Goal: Information Seeking & Learning: Learn about a topic

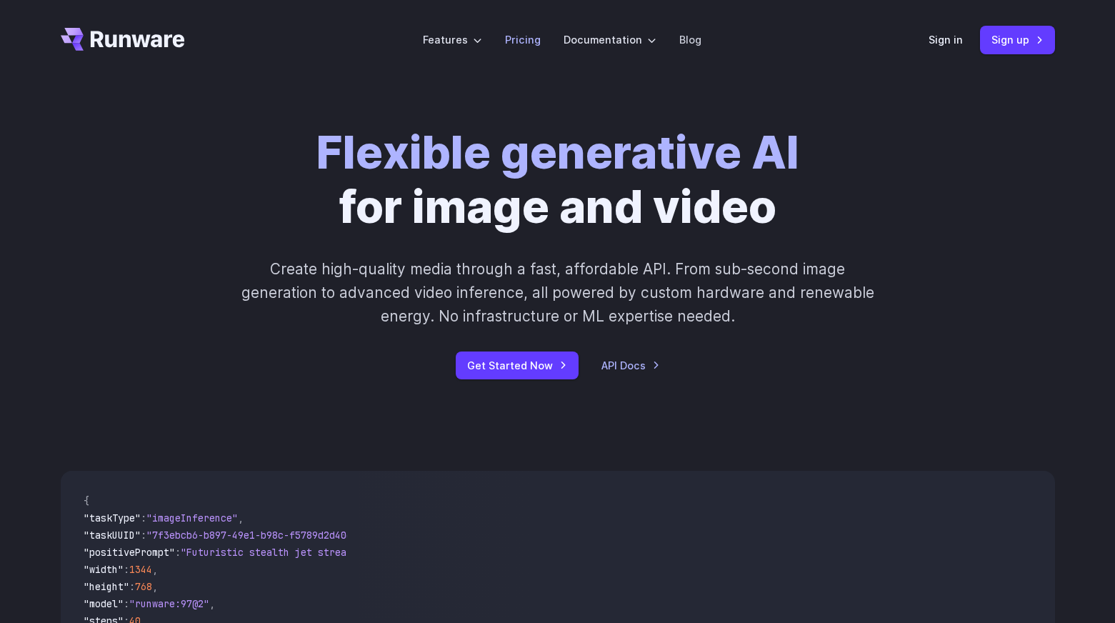
click at [521, 41] on link "Pricing" at bounding box center [523, 39] width 36 height 16
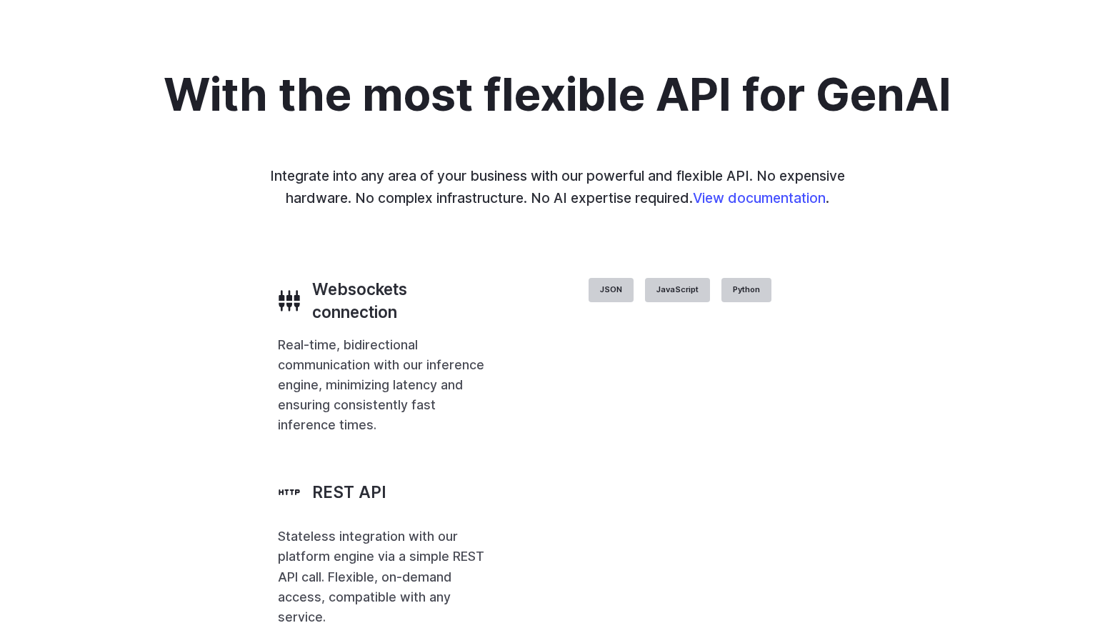
scroll to position [2928, 0]
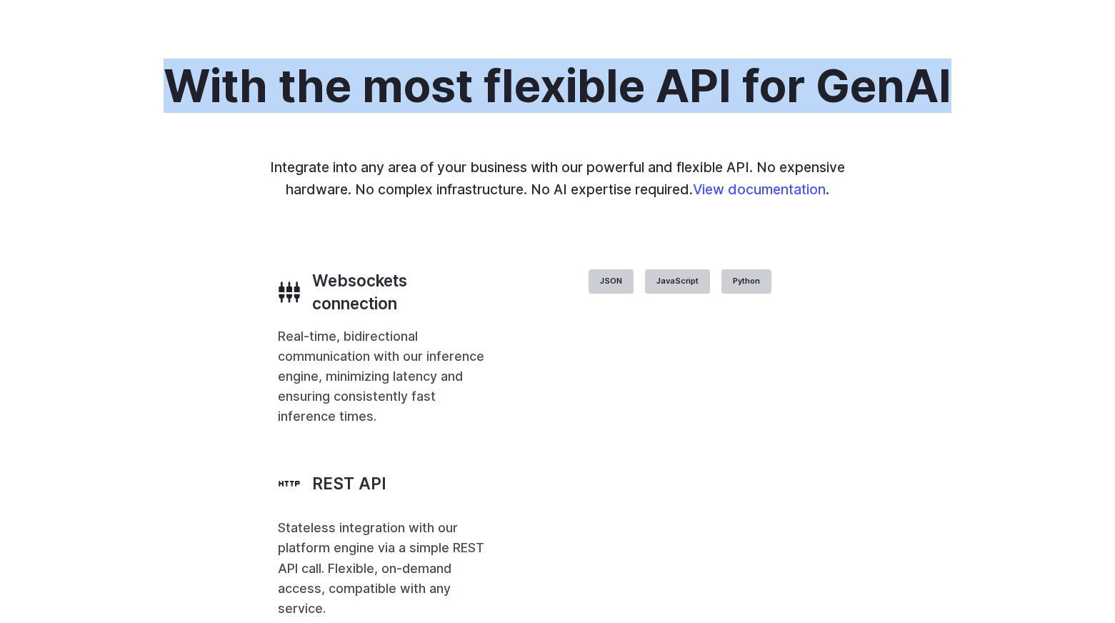
drag, startPoint x: 165, startPoint y: 436, endPoint x: 983, endPoint y: 440, distance: 817.8
click at [983, 440] on div "With the most flexible API for GenAI Integrate into any area of your business w…" at bounding box center [558, 339] width 994 height 557
click at [904, 465] on div "With the most flexible API for GenAI Integrate into any area of your business w…" at bounding box center [558, 339] width 994 height 557
click at [909, 373] on div "With the most flexible API for GenAI Integrate into any area of your business w…" at bounding box center [557, 340] width 1115 height 694
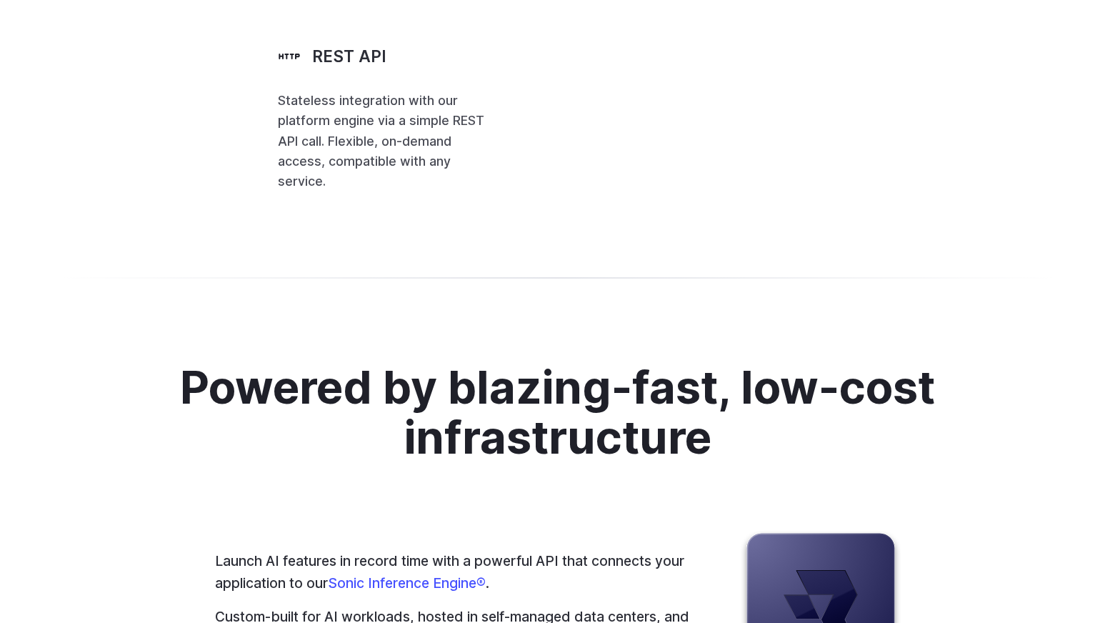
scroll to position [3357, 0]
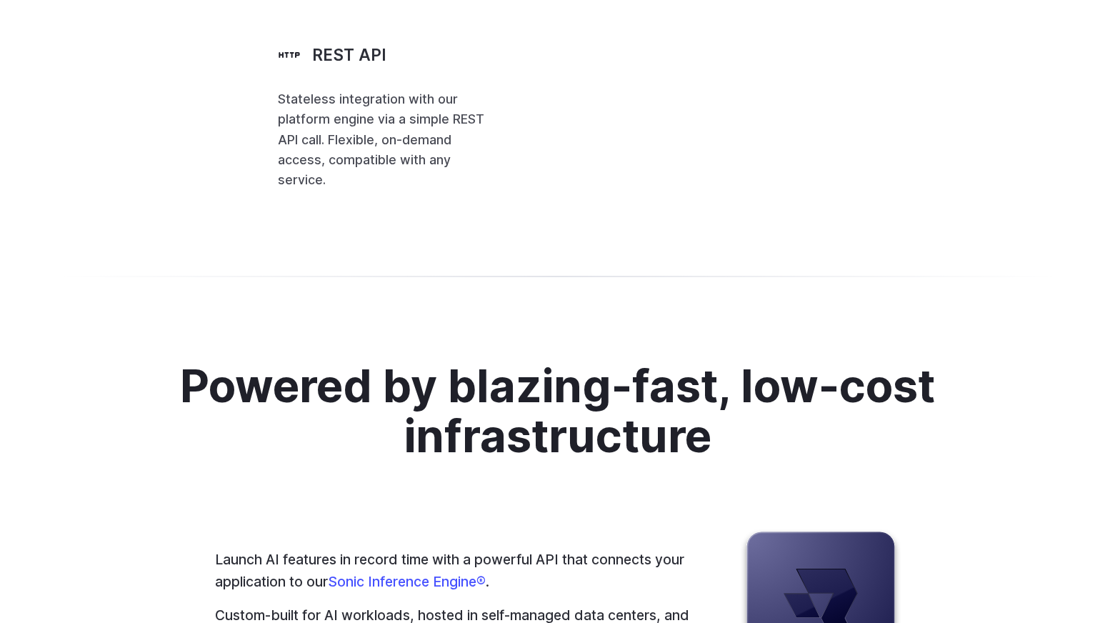
click at [411, 190] on div "Websockets connection Real-time, bidirectional communication with our inference…" at bounding box center [383, 15] width 210 height 349
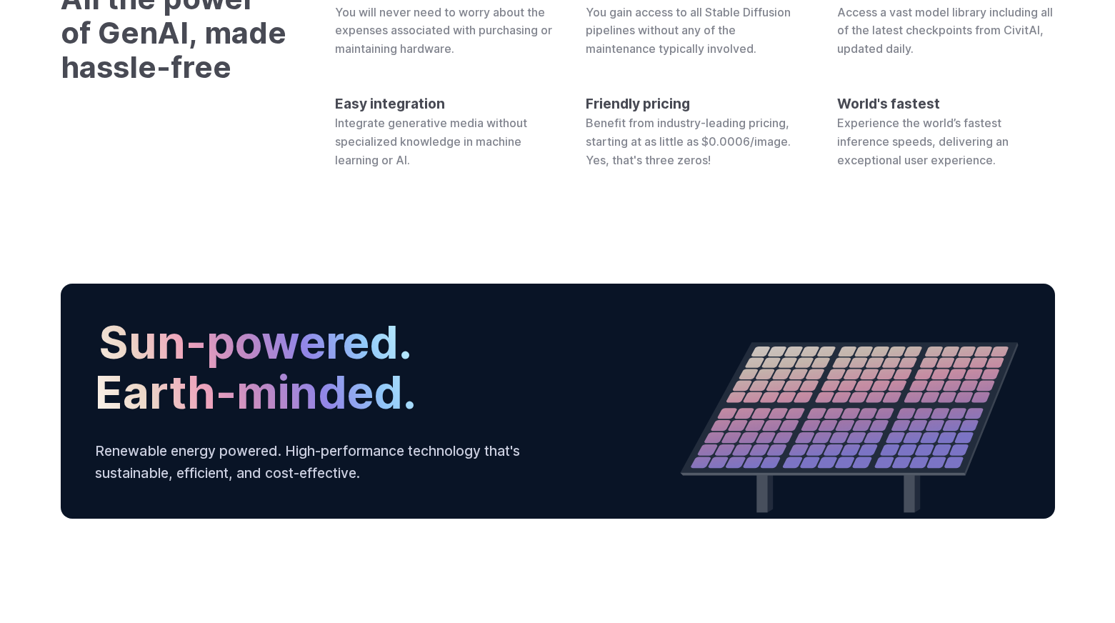
scroll to position [4500, 0]
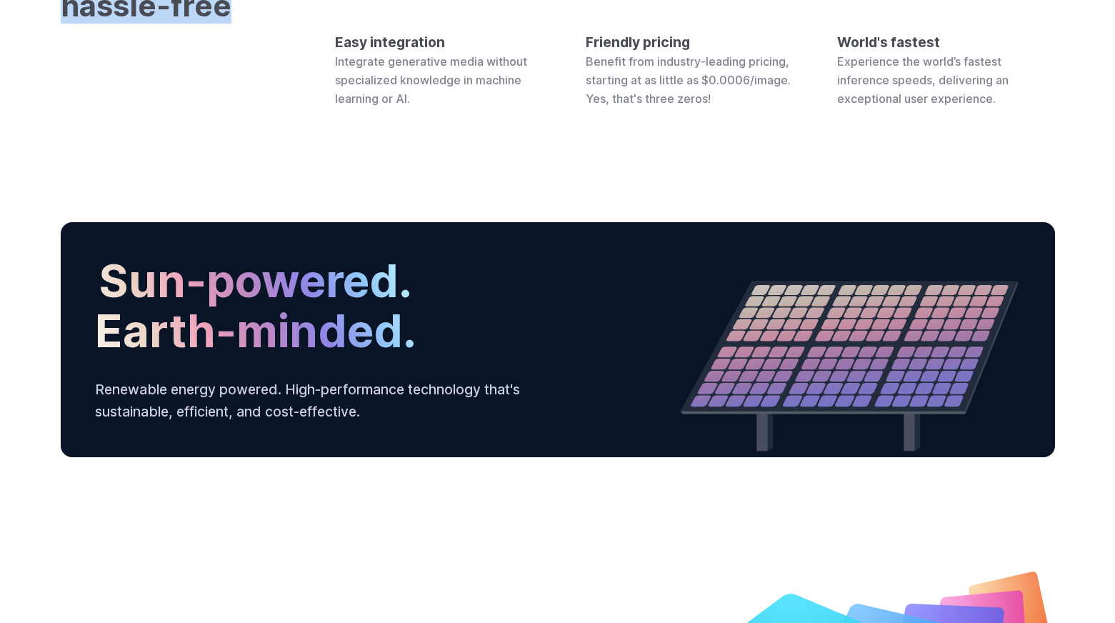
drag, startPoint x: 59, startPoint y: 204, endPoint x: 249, endPoint y: 284, distance: 206.1
click at [249, 108] on div "All the power of GenAI, made hassle-free No hardware costs You will never need …" at bounding box center [558, 14] width 1028 height 188
click at [243, 108] on h3 "All the power of GenAI, made hassle-free" at bounding box center [175, 14] width 229 height 188
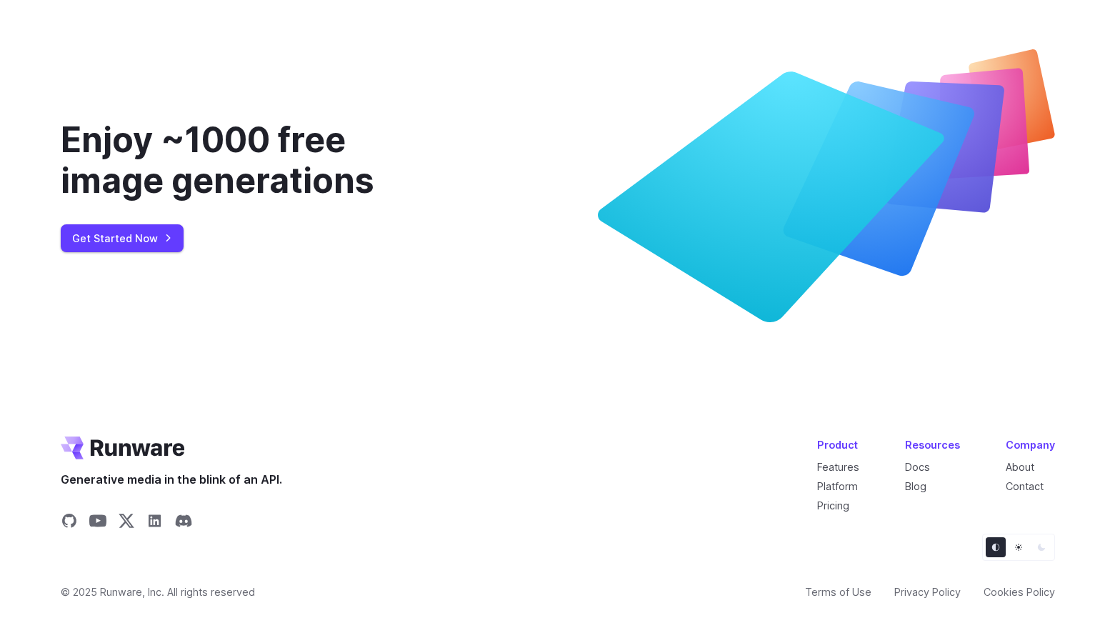
scroll to position [5214, 0]
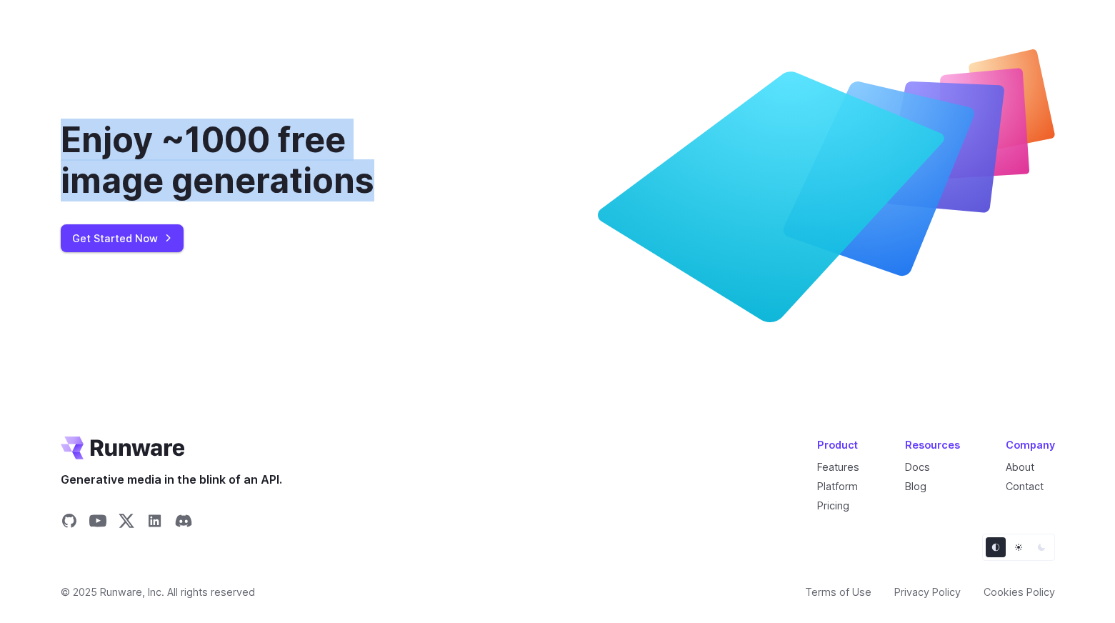
drag, startPoint x: 64, startPoint y: 221, endPoint x: 387, endPoint y: 277, distance: 327.6
click at [391, 201] on div "Enjoy ~1000 free image generations" at bounding box center [255, 160] width 389 height 82
click at [367, 301] on div "Enjoy ~1000 free image generations Get Started Now" at bounding box center [255, 185] width 389 height 273
